Goal: Information Seeking & Learning: Understand process/instructions

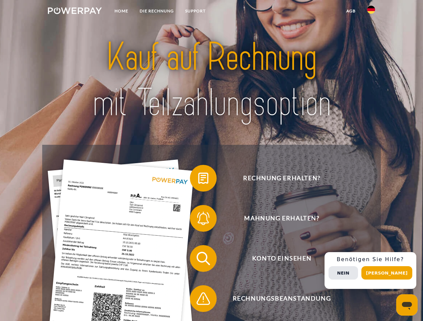
click at [75, 12] on img at bounding box center [75, 10] width 54 height 7
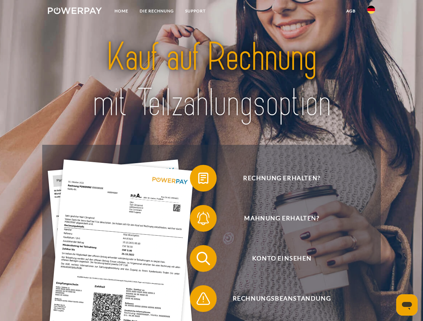
click at [371, 12] on img at bounding box center [371, 10] width 8 height 8
click at [350, 11] on link "agb" at bounding box center [350, 11] width 21 height 12
click at [198, 180] on span at bounding box center [192, 178] width 33 height 33
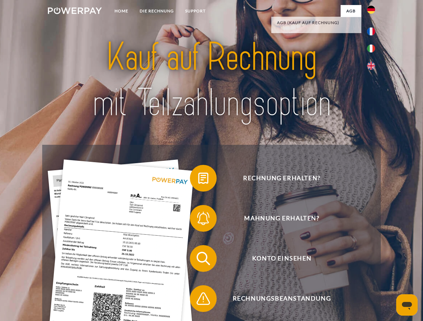
click at [198, 220] on span at bounding box center [192, 218] width 33 height 33
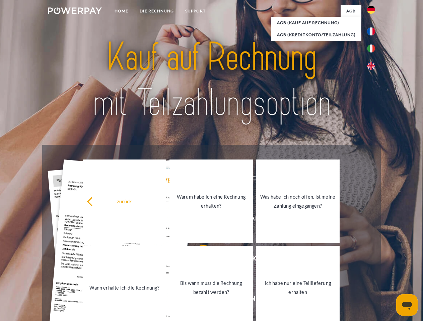
click at [198, 260] on link "Bis wann muss die Rechnung bezahlt werden?" at bounding box center [210, 288] width 83 height 84
click at [198, 300] on span at bounding box center [192, 298] width 33 height 33
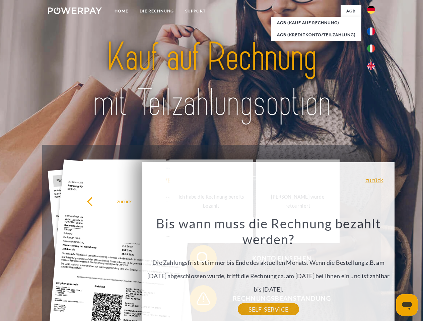
click at [372, 271] on div "Rechnung erhalten? Mahnung erhalten? Konto einsehen" at bounding box center [211, 279] width 338 height 268
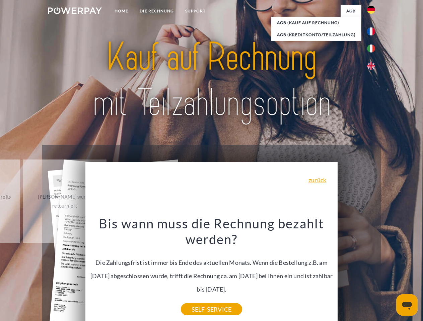
click at [356, 272] on span "Konto einsehen" at bounding box center [281, 258] width 164 height 27
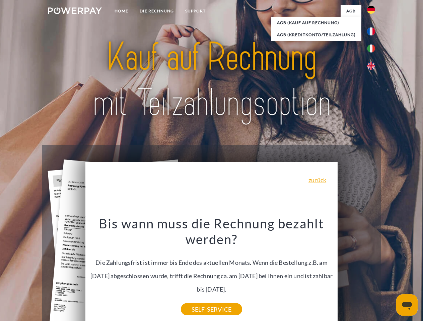
click at [389, 273] on header "Home DIE RECHNUNG SUPPORT" at bounding box center [211, 231] width 423 height 462
